Goal: Use online tool/utility: Utilize a website feature to perform a specific function

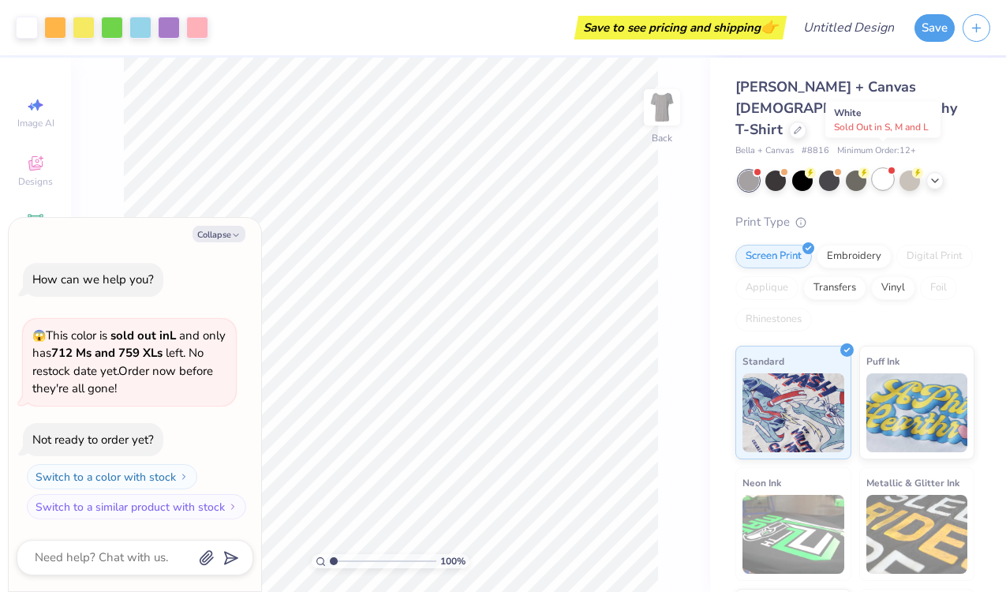
click at [880, 169] on div at bounding box center [883, 179] width 21 height 21
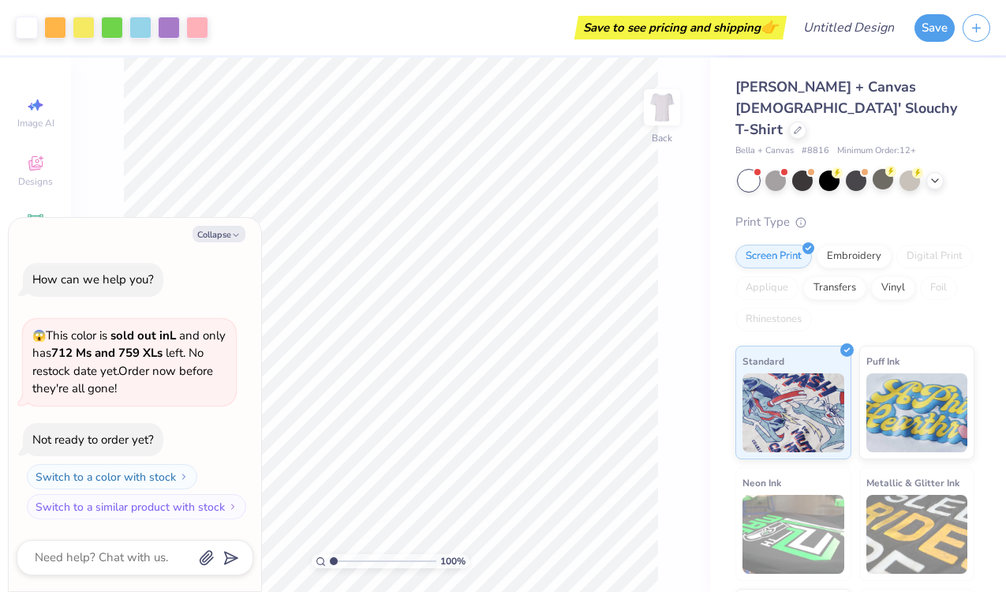
scroll to position [105, 0]
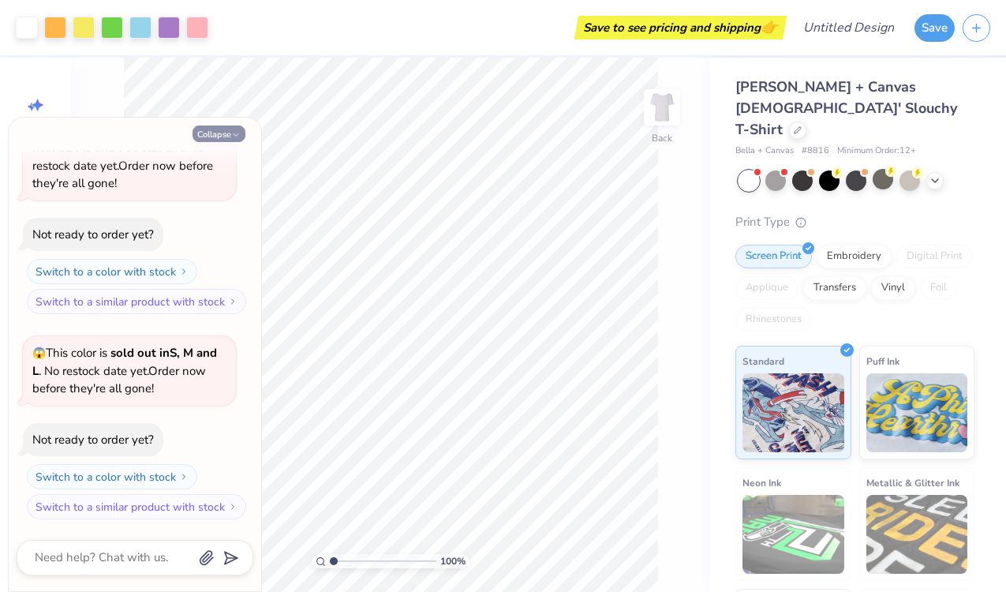
click at [229, 130] on button "Collapse" at bounding box center [219, 133] width 53 height 17
type textarea "x"
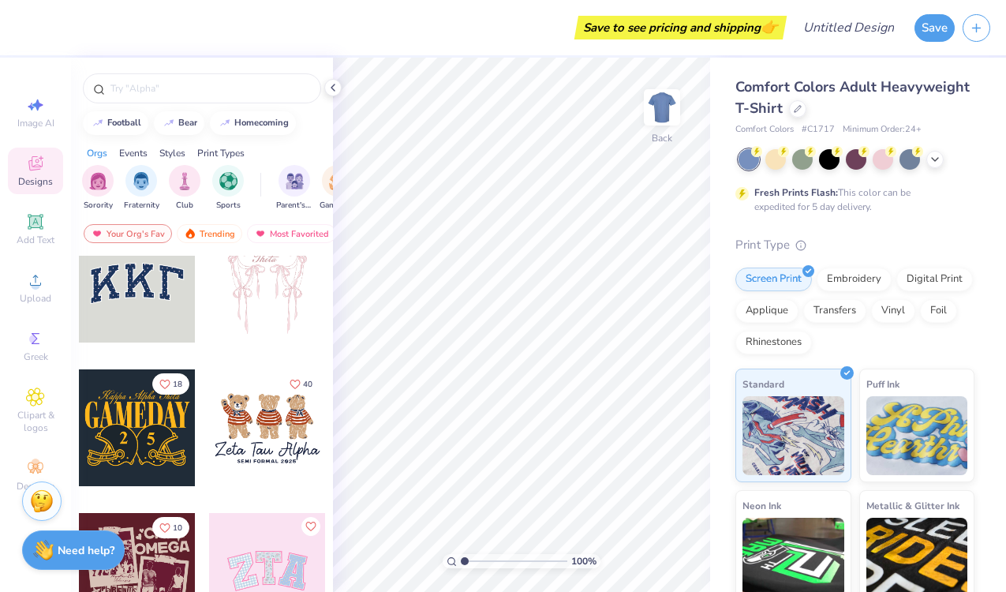
scroll to position [36, 0]
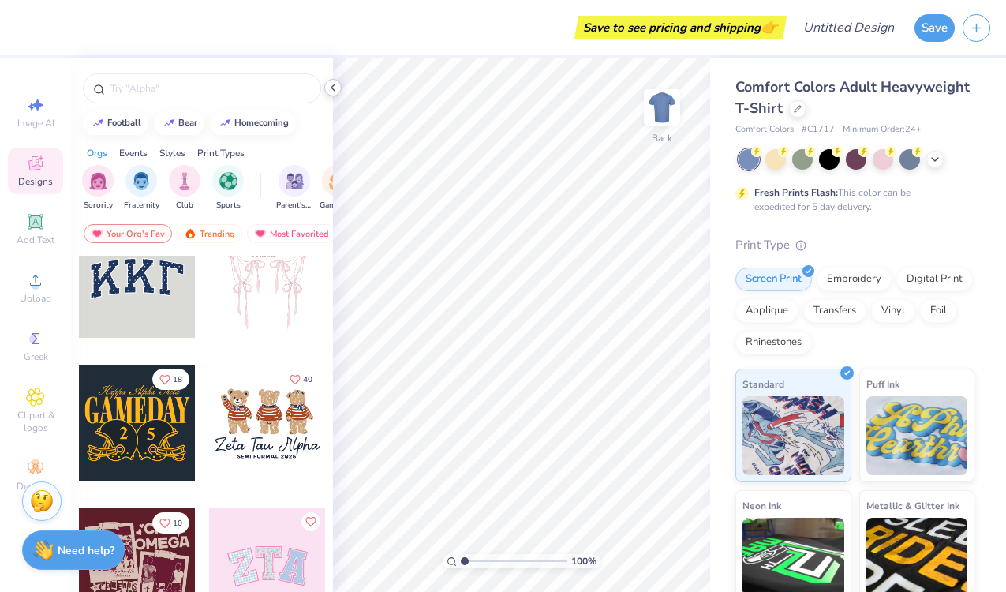
click at [331, 85] on icon at bounding box center [333, 87] width 13 height 13
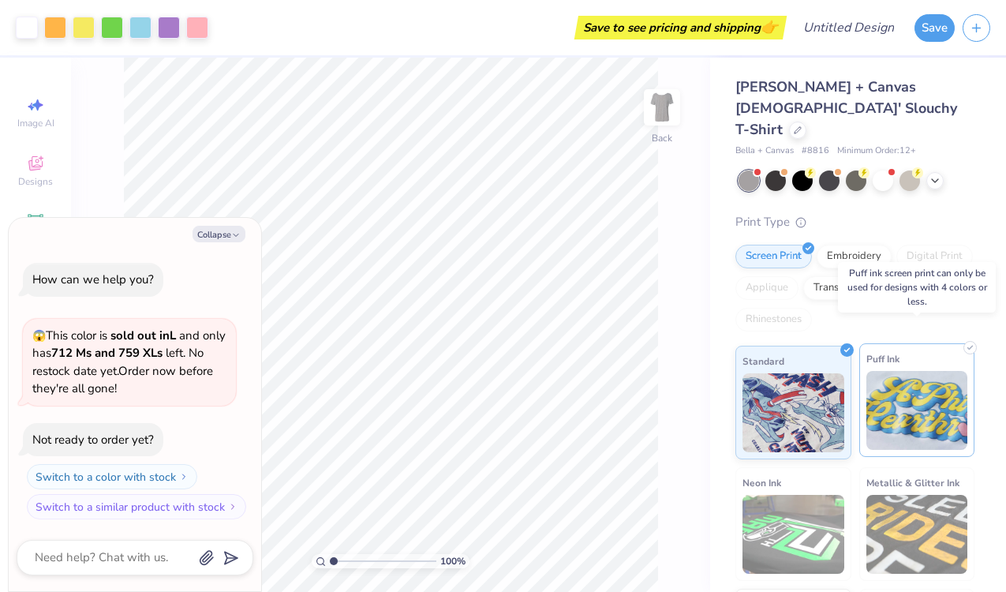
scroll to position [89, 0]
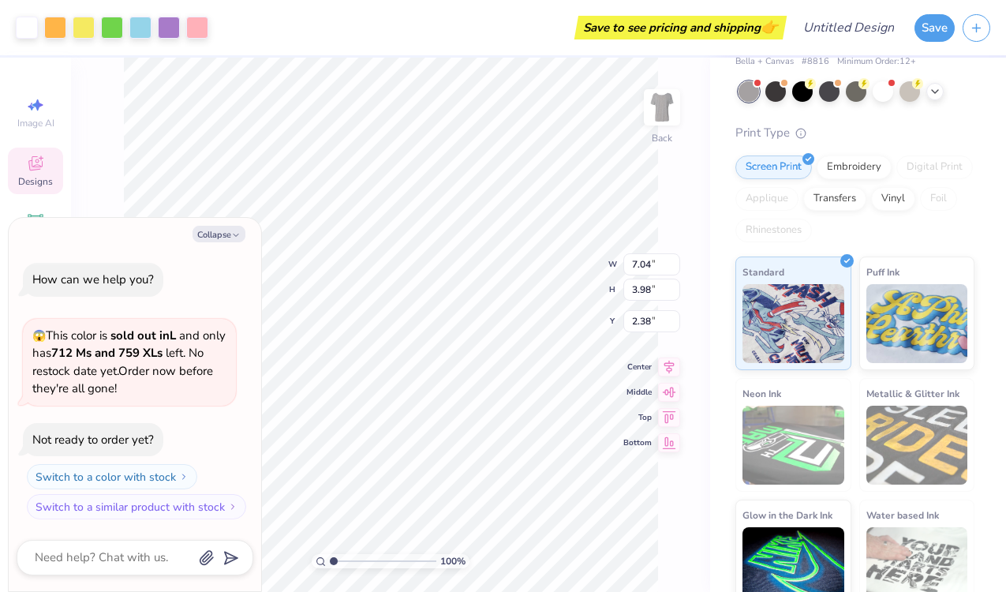
type textarea "x"
type input "2.39"
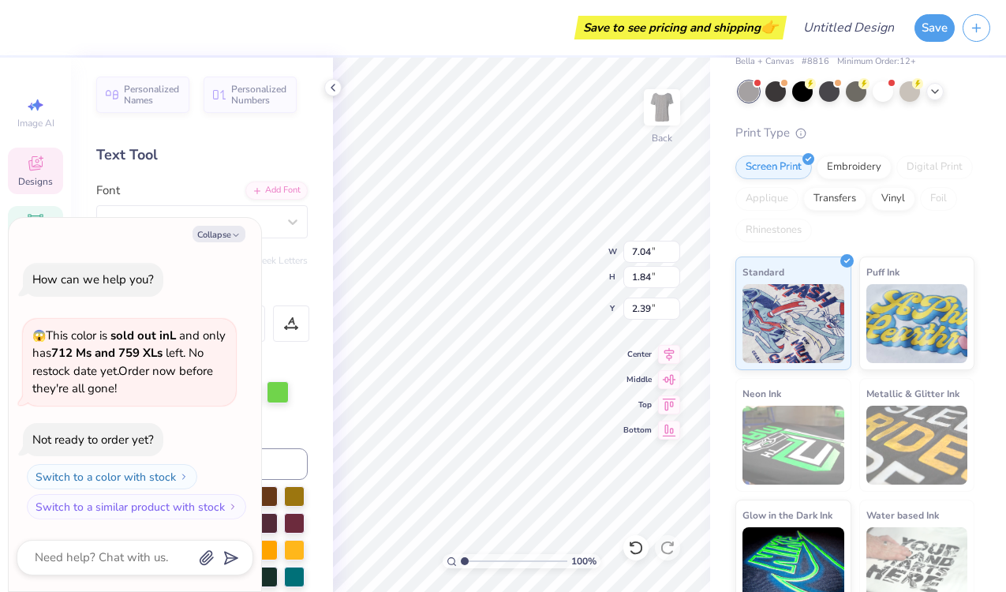
type textarea "x"
type input "2.78"
type textarea "x"
type input "2.45"
click at [887, 80] on div at bounding box center [883, 90] width 21 height 21
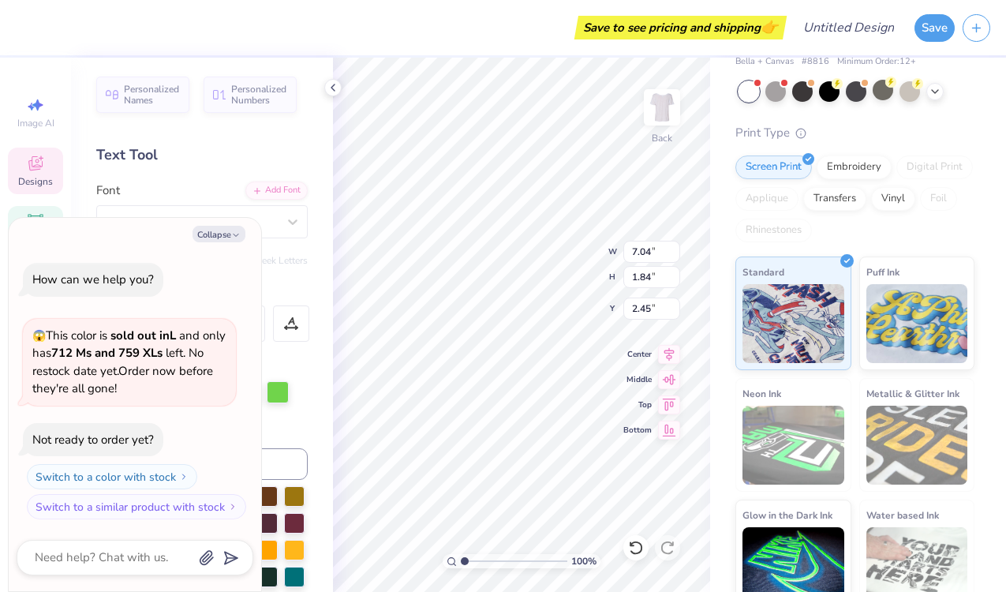
scroll to position [105, 0]
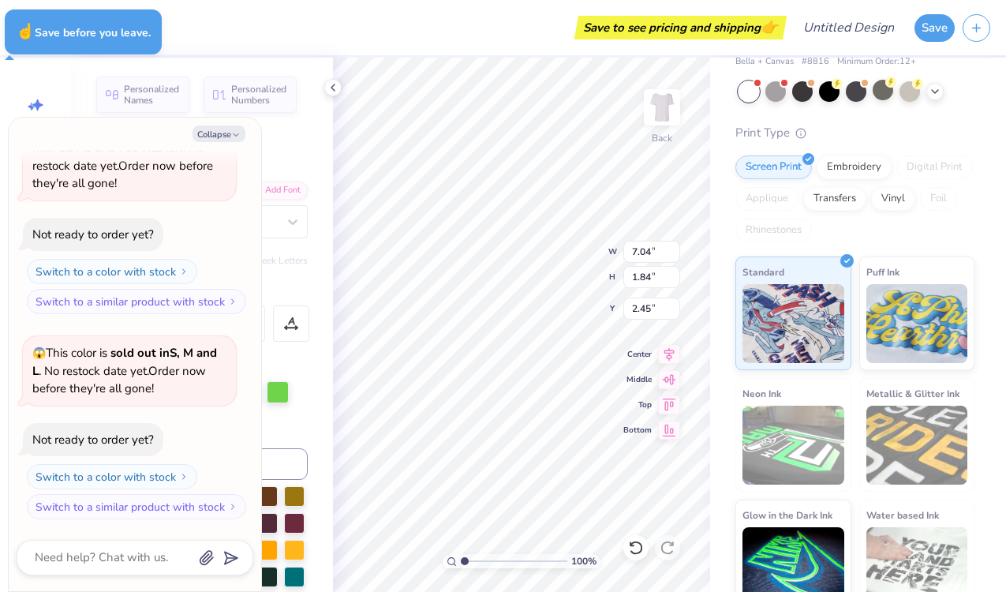
type textarea "x"
